Goal: Task Accomplishment & Management: Manage account settings

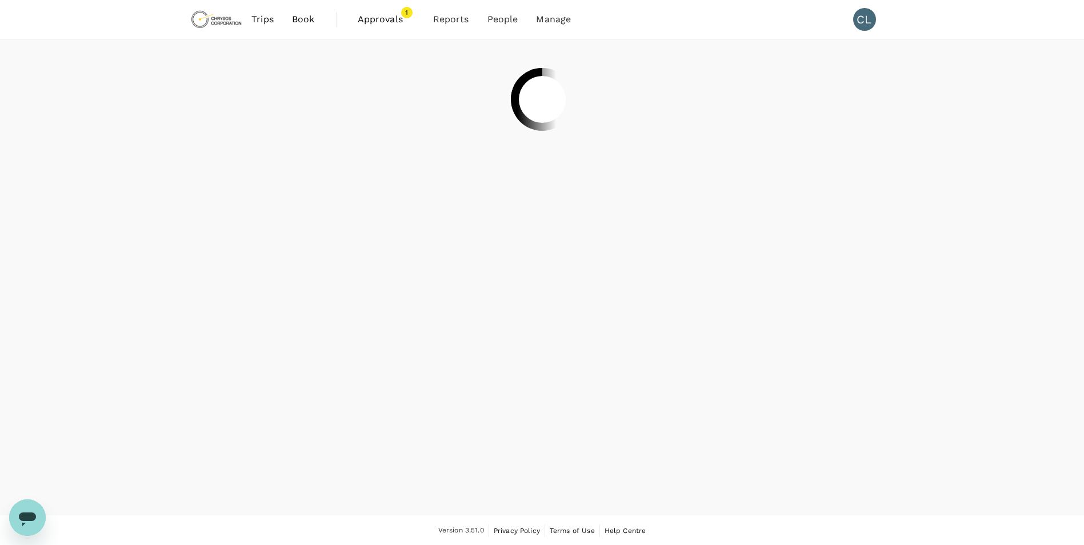
click at [389, 21] on span "Approvals" at bounding box center [386, 20] width 57 height 14
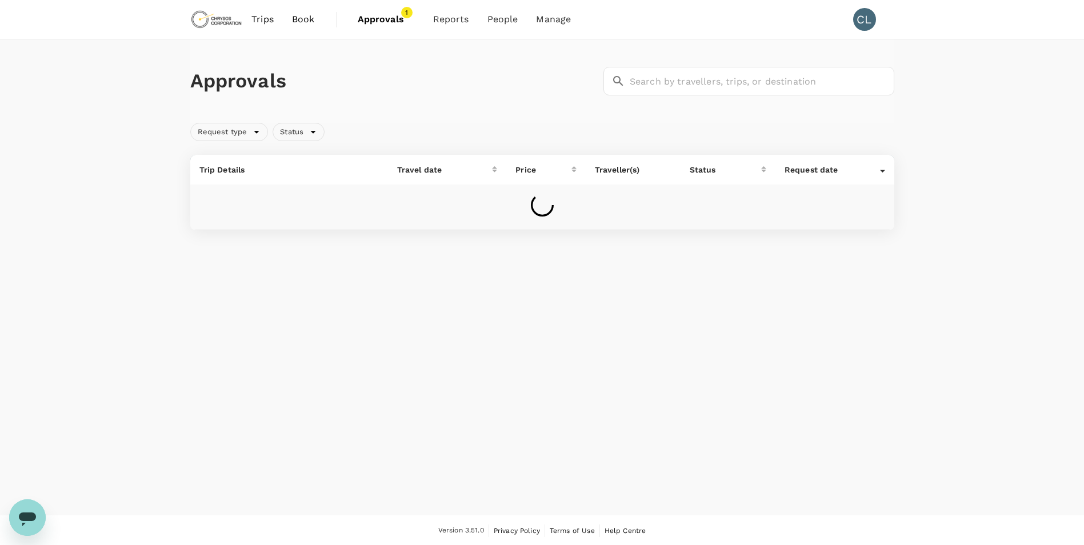
click at [383, 15] on span "Approvals" at bounding box center [386, 20] width 57 height 14
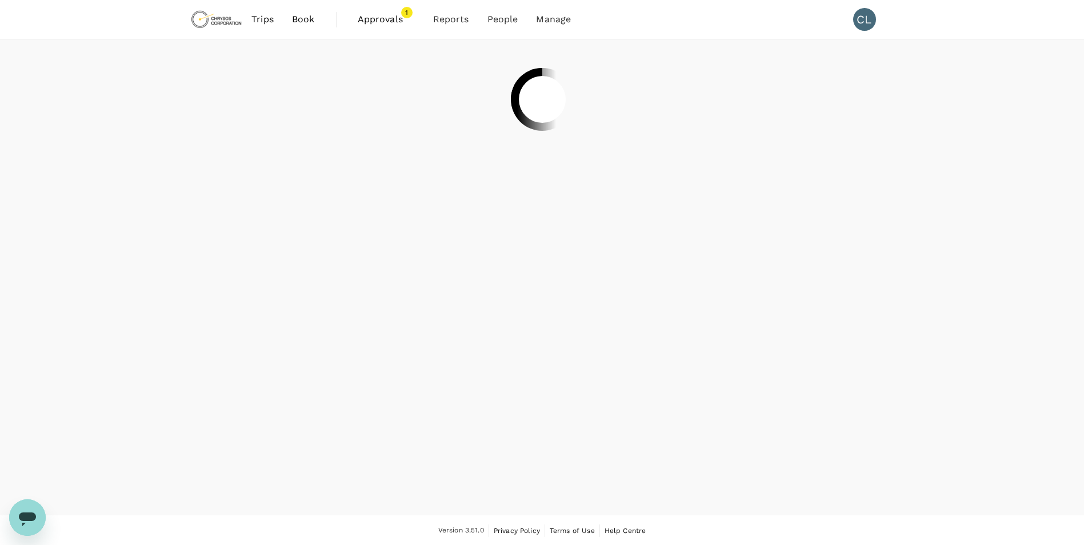
click at [397, 23] on span "Approvals" at bounding box center [386, 20] width 57 height 14
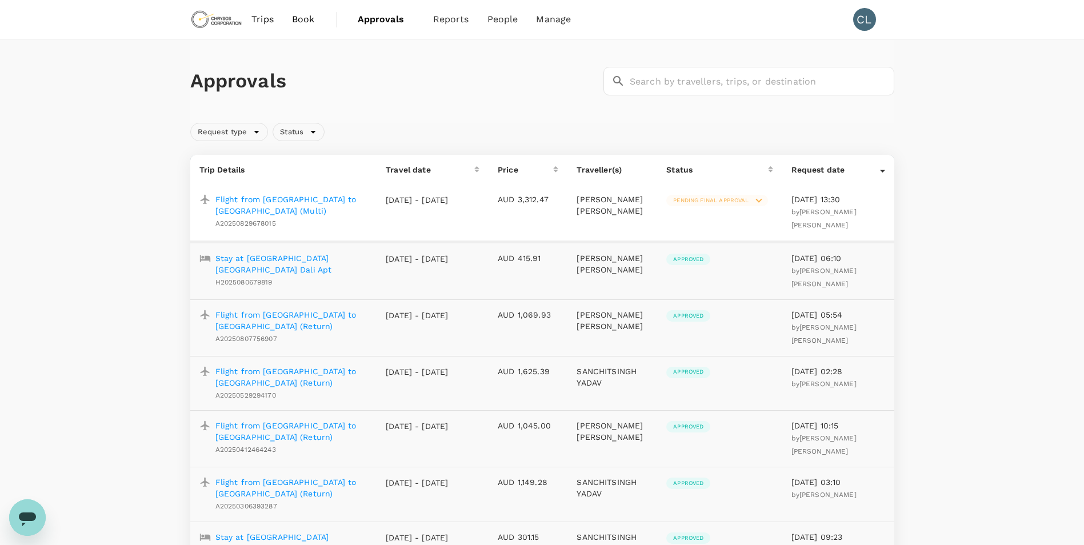
click at [716, 202] on span "Pending final approval" at bounding box center [710, 201] width 89 height 8
click at [771, 231] on span "Approve this trip" at bounding box center [778, 228] width 77 height 14
